Goal: Information Seeking & Learning: Check status

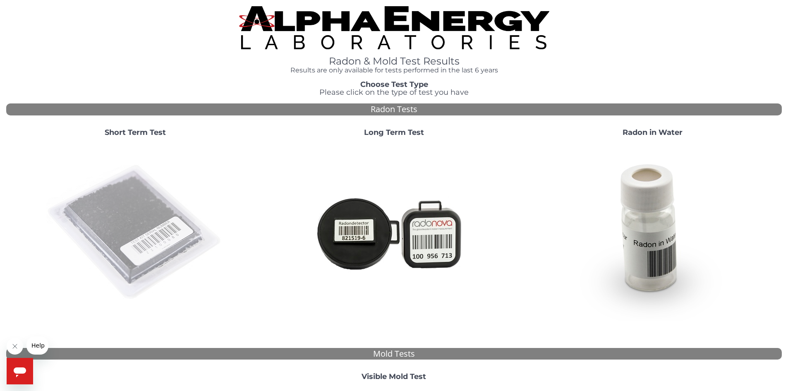
click at [142, 228] on img at bounding box center [135, 233] width 178 height 178
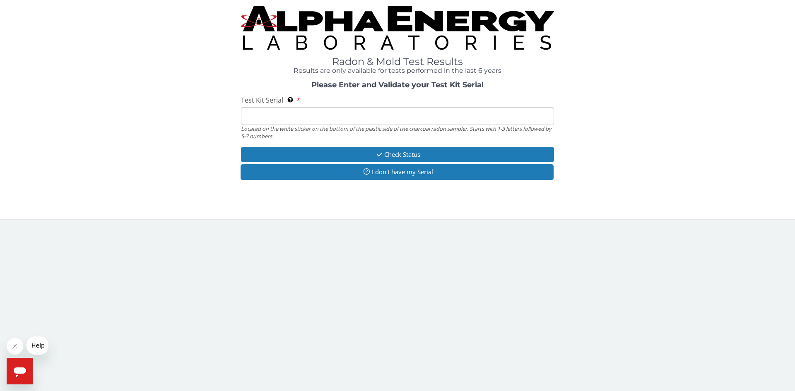
click at [261, 116] on input "Test Kit Serial Located on the white sticker on the bottom of the plastic side …" at bounding box center [397, 116] width 313 height 18
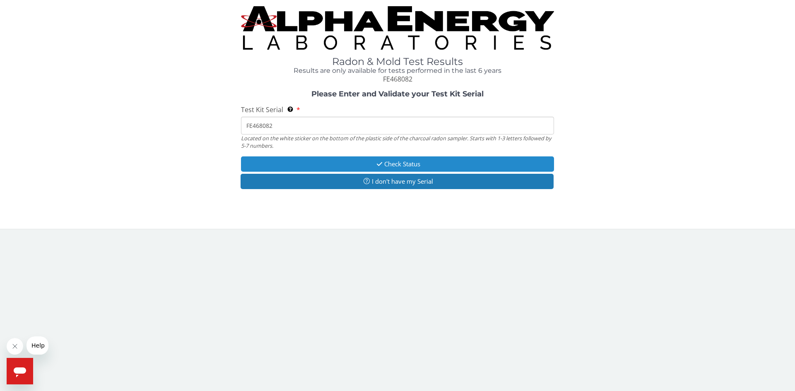
type input "FE468082"
click at [389, 162] on button "Check Status" at bounding box center [397, 163] width 313 height 15
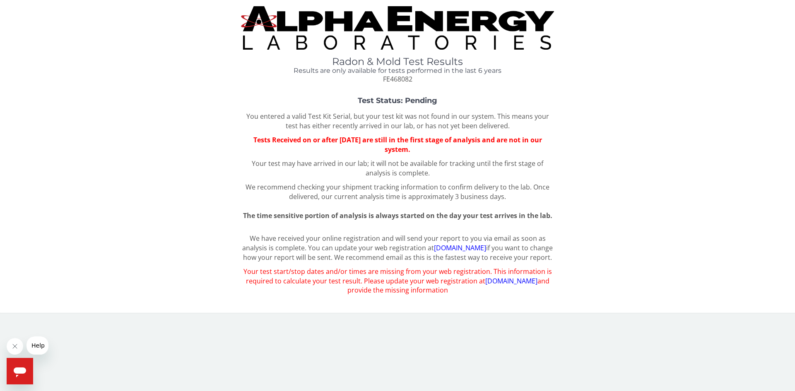
click at [489, 286] on link "[DOMAIN_NAME]" at bounding box center [511, 280] width 52 height 9
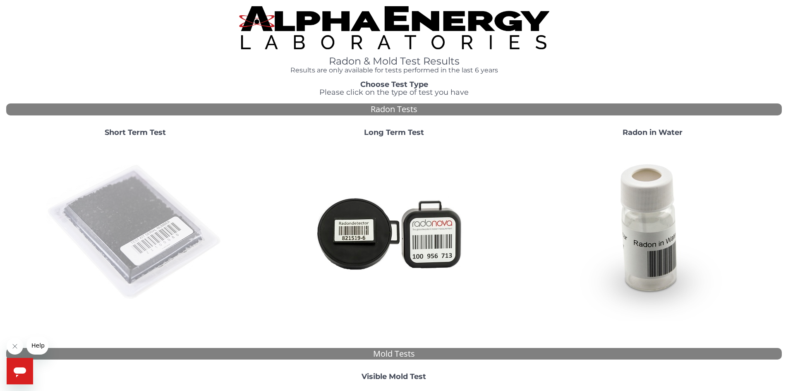
click at [139, 219] on img at bounding box center [135, 233] width 178 height 178
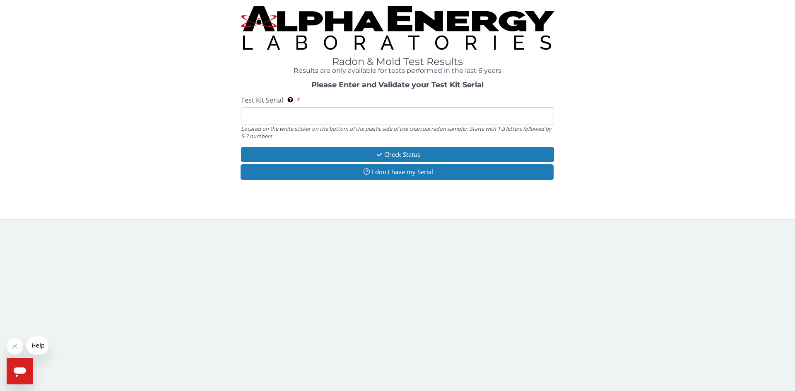
click at [260, 115] on input "Test Kit Serial Located on the white sticker on the bottom of the plastic side …" at bounding box center [397, 116] width 313 height 18
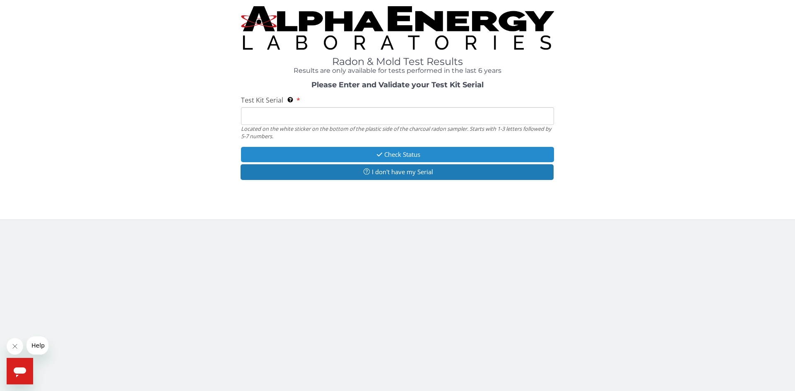
click at [387, 153] on button "Check Status" at bounding box center [397, 154] width 313 height 15
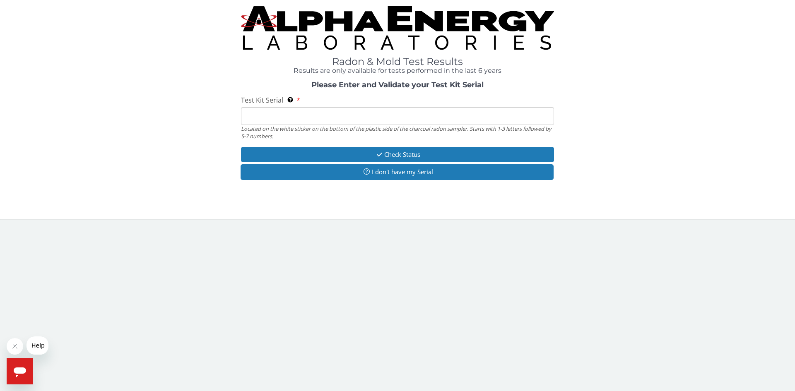
click at [302, 118] on input "Test Kit Serial Located on the white sticker on the bottom of the plastic side …" at bounding box center [397, 116] width 313 height 18
type input "FE468082"
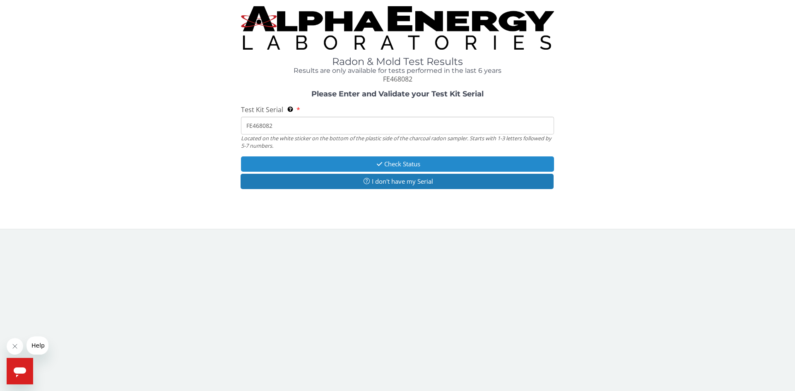
click at [387, 163] on button "Check Status" at bounding box center [397, 163] width 313 height 15
